Goal: Find specific page/section: Find specific page/section

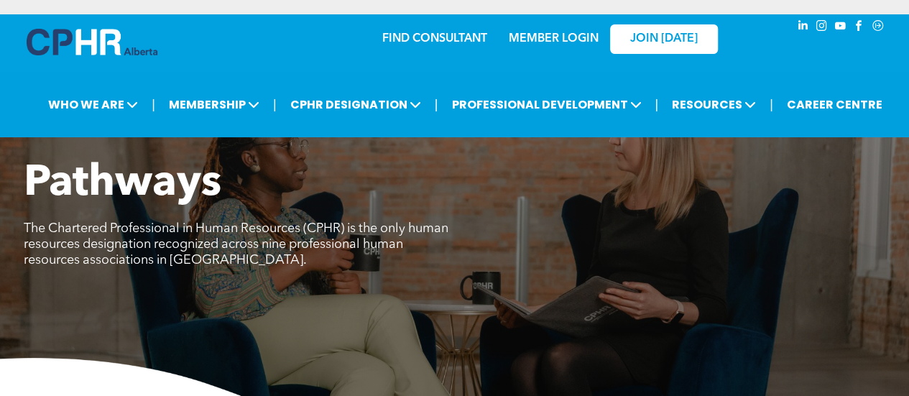
click at [425, 40] on link "FIND CONSULTANT" at bounding box center [434, 38] width 105 height 11
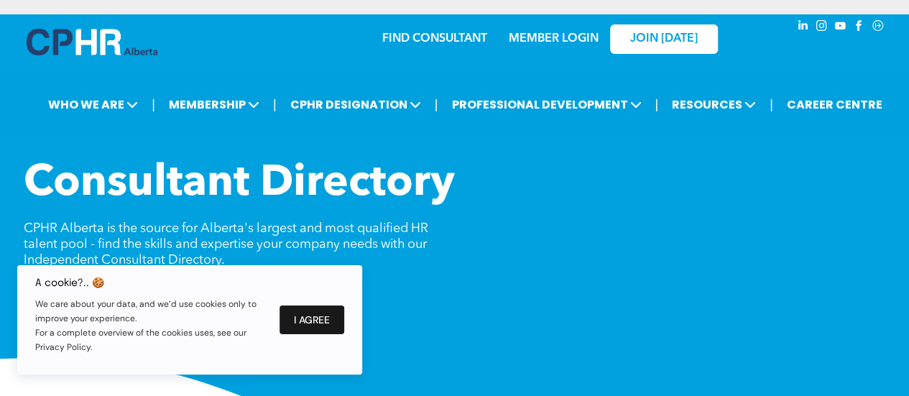
click at [310, 326] on button "I Agree" at bounding box center [312, 319] width 65 height 29
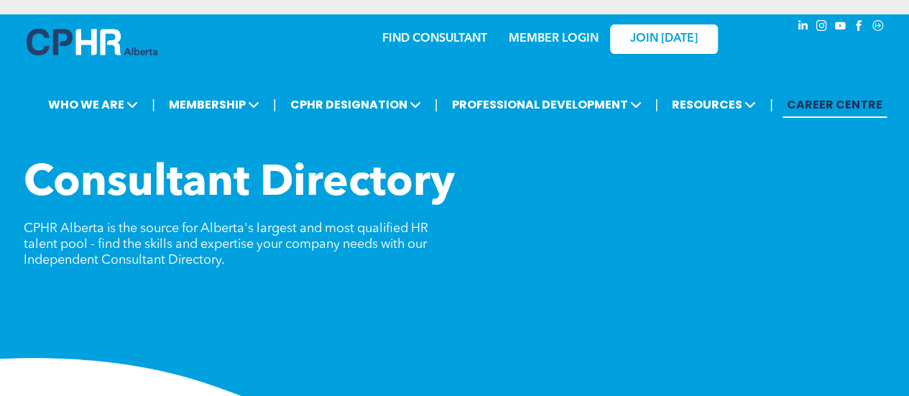
click at [825, 105] on link "CAREER CENTRE" at bounding box center [835, 104] width 104 height 27
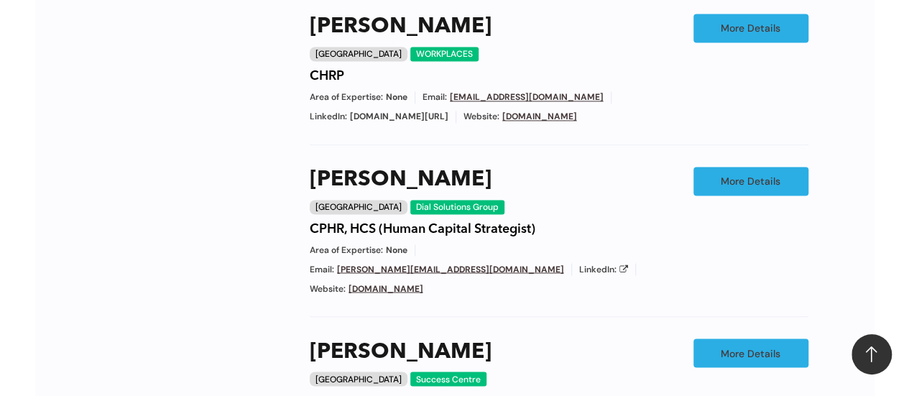
scroll to position [1102, 0]
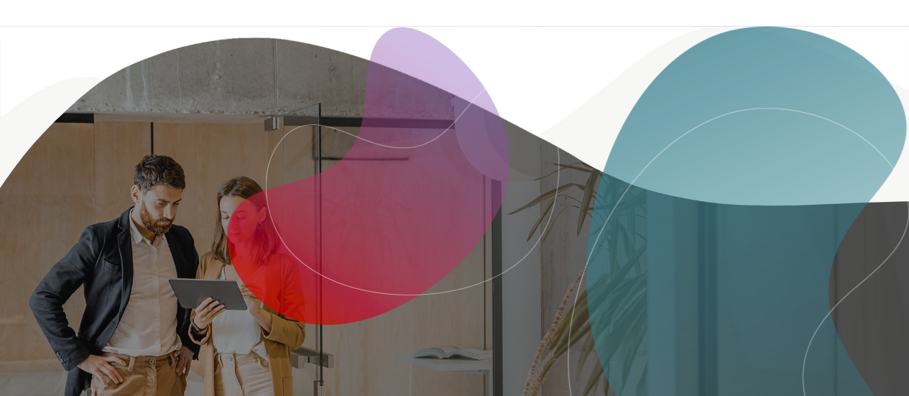
scroll to position [2841, 0]
